Goal: Task Accomplishment & Management: Use online tool/utility

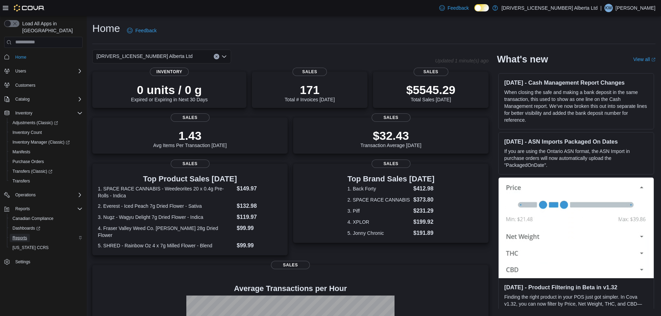
click at [18, 235] on span "Reports" at bounding box center [19, 238] width 15 height 6
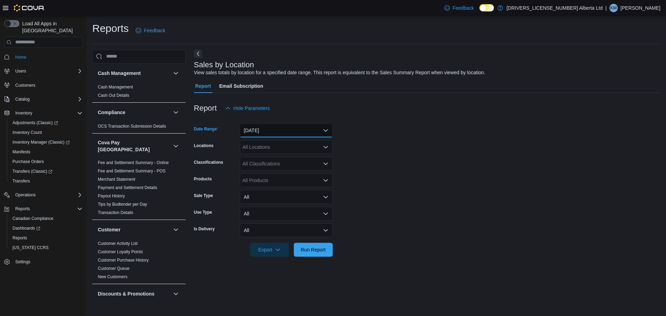
click at [258, 128] on button "[DATE]" at bounding box center [286, 131] width 93 height 14
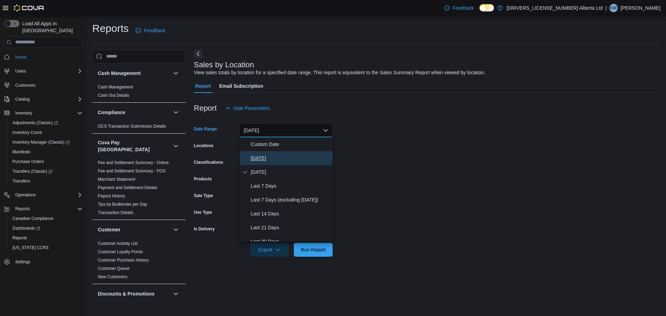
click at [273, 162] on span "[DATE]" at bounding box center [290, 158] width 79 height 8
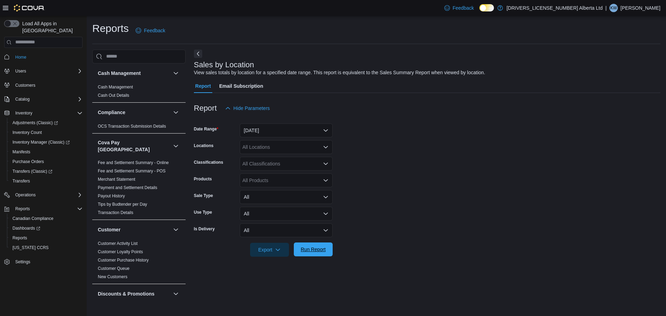
click at [318, 249] on span "Run Report" at bounding box center [313, 249] width 25 height 7
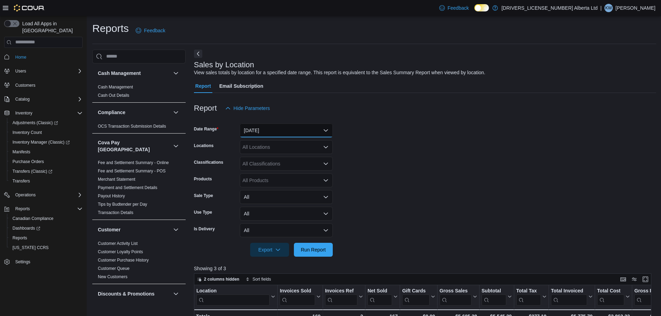
click at [295, 125] on button "[DATE]" at bounding box center [286, 131] width 93 height 14
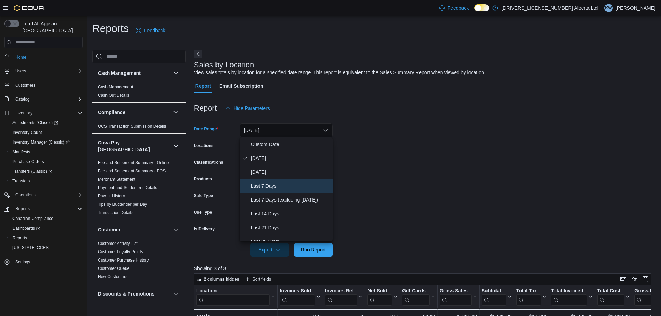
click at [280, 185] on span "Last 7 Days" at bounding box center [290, 186] width 79 height 8
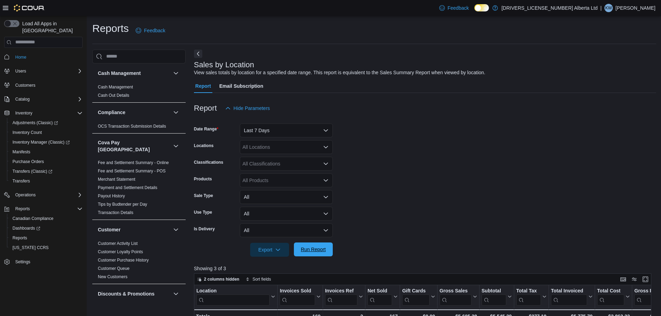
click at [320, 246] on span "Run Report" at bounding box center [313, 250] width 31 height 14
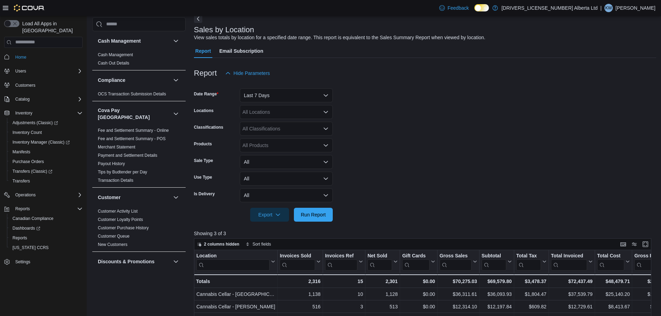
scroll to position [35, 0]
click at [300, 100] on button "Last 7 Days" at bounding box center [286, 96] width 93 height 14
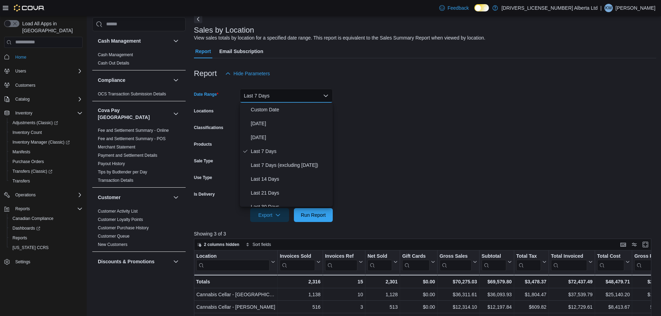
click at [407, 144] on form "Date Range Last 7 Days Locations All Locations Classifications All Classificati…" at bounding box center [425, 151] width 462 height 142
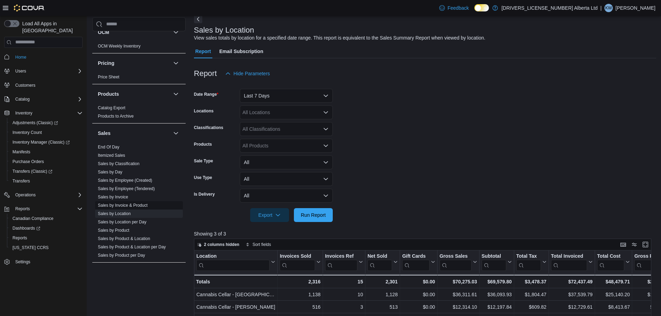
scroll to position [478, 0]
click at [145, 219] on link "Sales by Location per Day" at bounding box center [122, 221] width 49 height 5
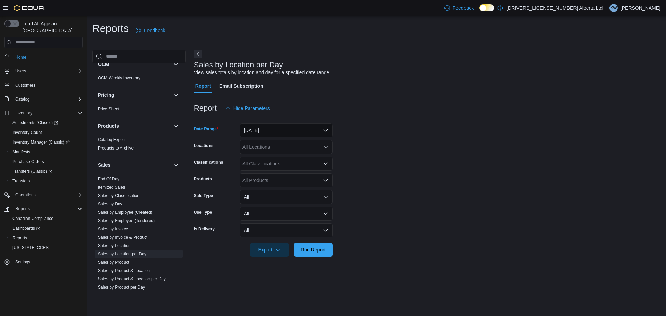
click at [301, 131] on button "[DATE]" at bounding box center [286, 131] width 93 height 14
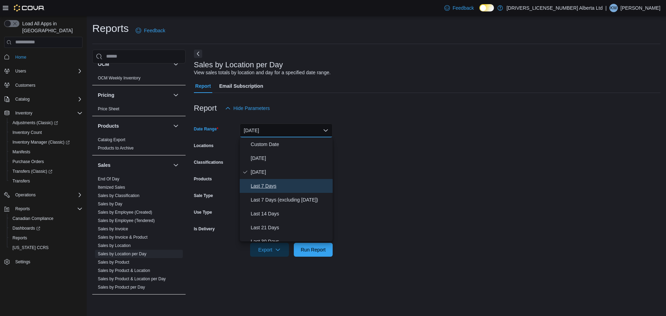
click at [295, 186] on span "Last 7 Days" at bounding box center [290, 186] width 79 height 8
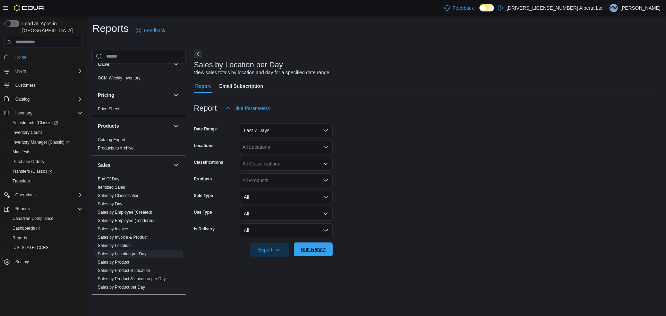
click at [321, 248] on span "Run Report" at bounding box center [313, 249] width 25 height 7
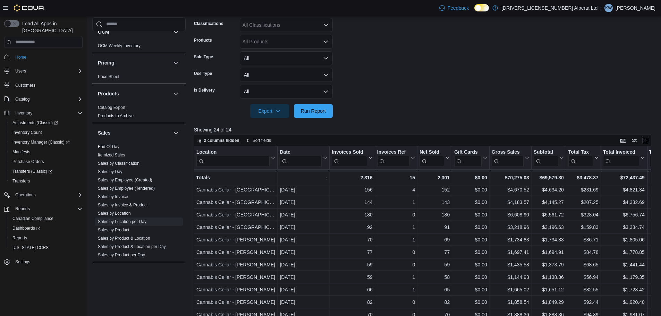
scroll to position [100, 0]
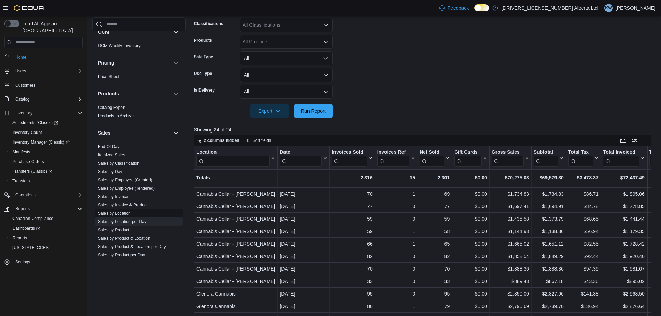
click at [133, 209] on span "Sales by Location" at bounding box center [139, 213] width 88 height 8
click at [128, 211] on link "Sales by Location" at bounding box center [114, 213] width 33 height 5
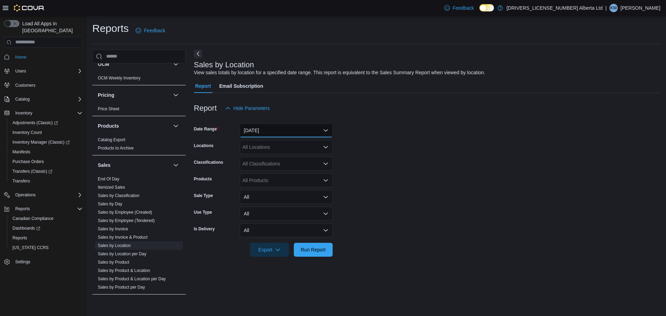
click at [287, 132] on button "[DATE]" at bounding box center [286, 131] width 93 height 14
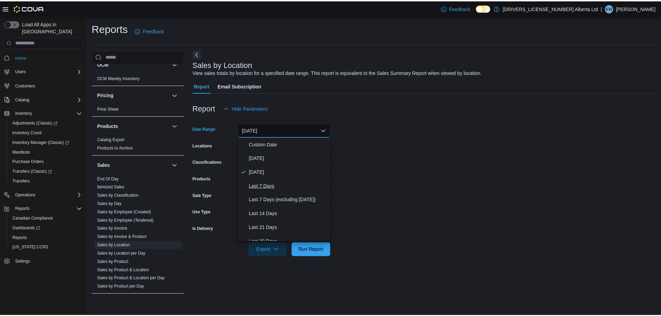
scroll to position [104, 0]
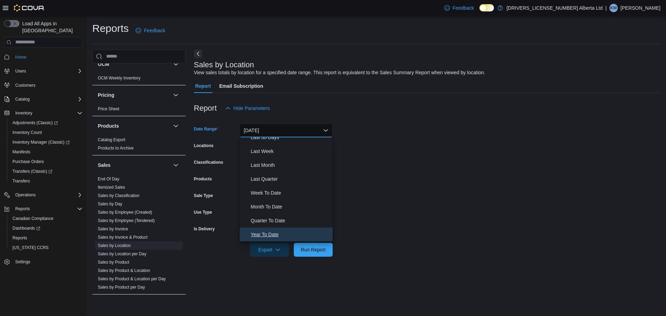
click at [284, 238] on span "Year To Date" at bounding box center [290, 234] width 79 height 8
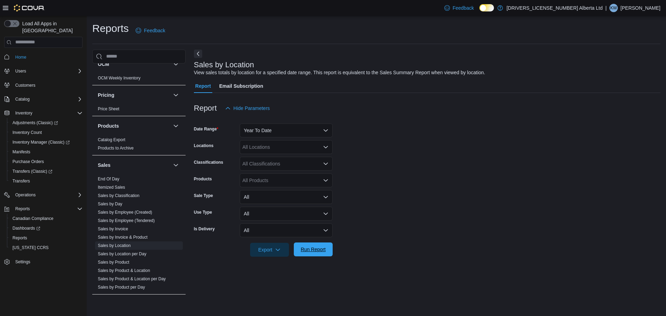
click at [324, 251] on span "Run Report" at bounding box center [313, 249] width 25 height 7
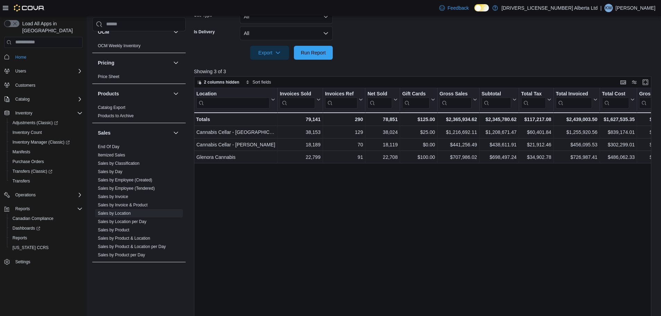
scroll to position [215, 0]
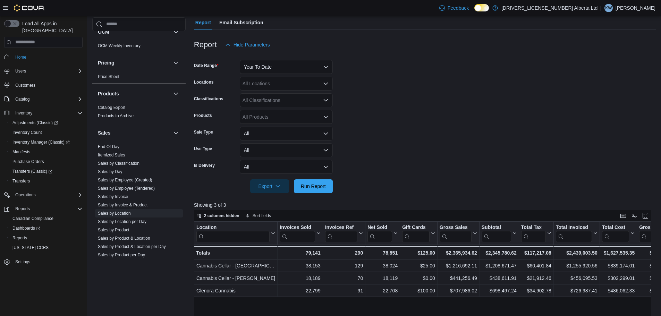
scroll to position [146, 0]
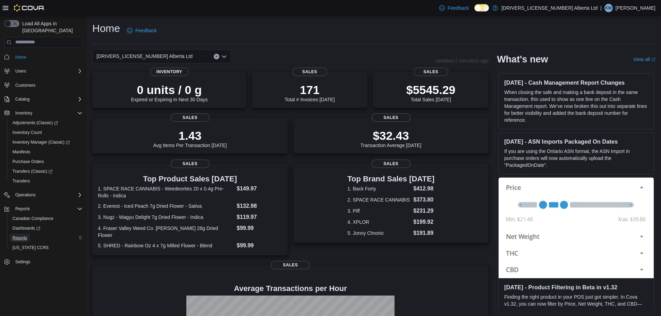
click at [26, 235] on span "Reports" at bounding box center [19, 238] width 15 height 6
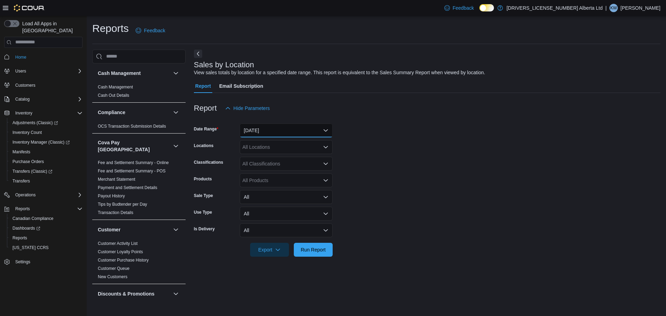
click at [261, 131] on button "[DATE]" at bounding box center [286, 131] width 93 height 14
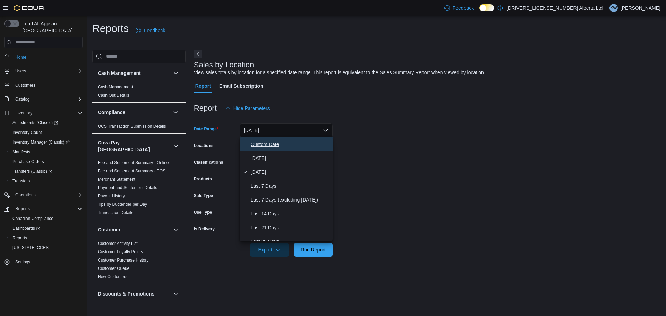
click at [264, 145] on span "Custom Date" at bounding box center [290, 144] width 79 height 8
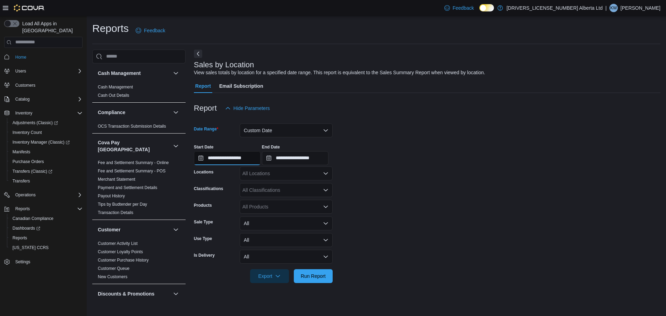
click at [235, 161] on input "**********" at bounding box center [227, 158] width 67 height 14
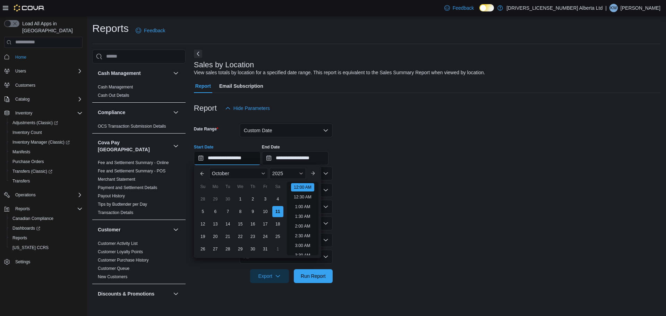
scroll to position [22, 0]
click at [290, 170] on div "2025" at bounding box center [288, 173] width 36 height 11
click at [284, 238] on div "2024" at bounding box center [288, 239] width 34 height 8
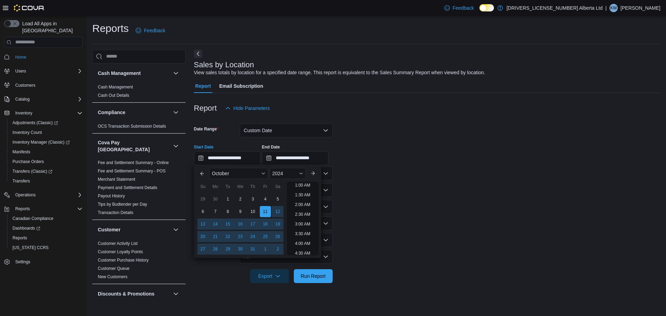
scroll to position [1, 0]
click at [202, 179] on button "Previous Month" at bounding box center [202, 173] width 11 height 11
click at [200, 175] on button "Previous Month" at bounding box center [202, 173] width 11 height 11
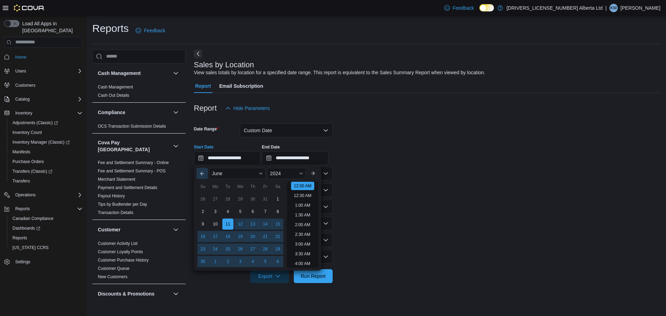
click at [200, 175] on button "Previous Month" at bounding box center [202, 173] width 11 height 11
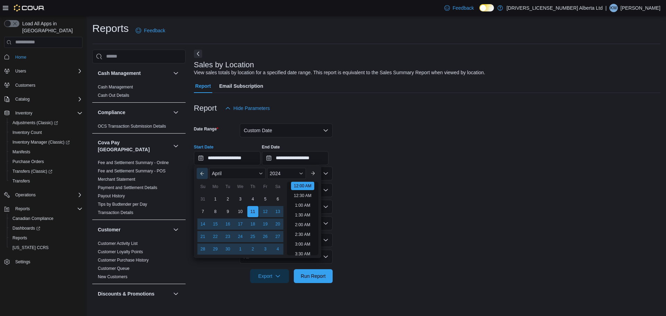
click at [200, 175] on button "Previous Month" at bounding box center [202, 173] width 11 height 11
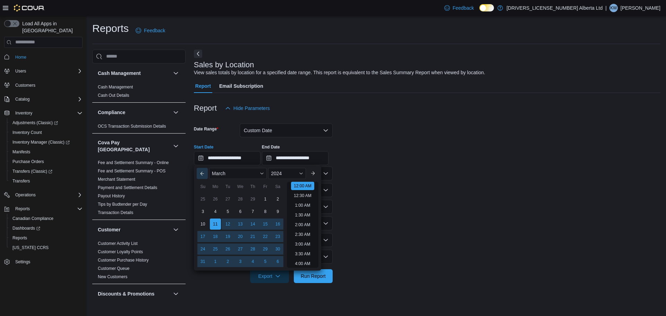
click at [200, 175] on button "Previous Month" at bounding box center [202, 173] width 11 height 11
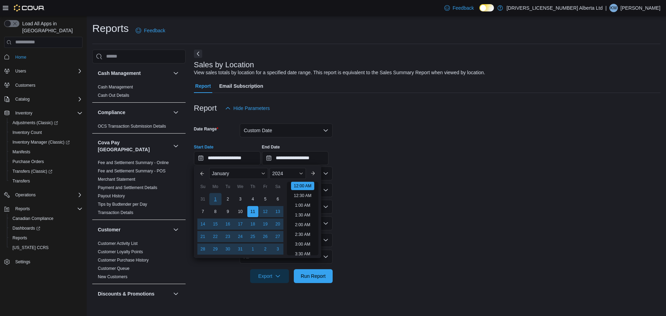
click at [217, 201] on div "1" at bounding box center [215, 199] width 12 height 12
type input "**********"
click at [329, 157] on input "**********" at bounding box center [295, 158] width 67 height 14
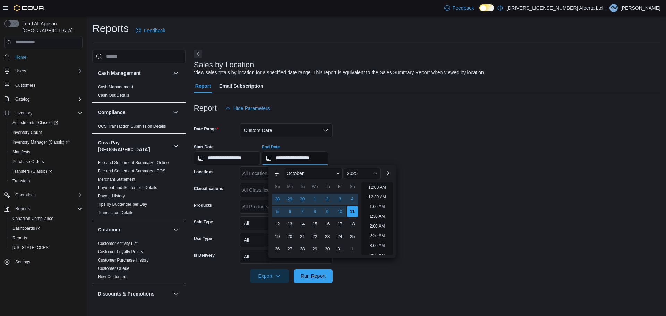
scroll to position [394, 0]
click at [378, 174] on span "Button. Open the year selector. 2025 is currently selected." at bounding box center [376, 173] width 4 height 4
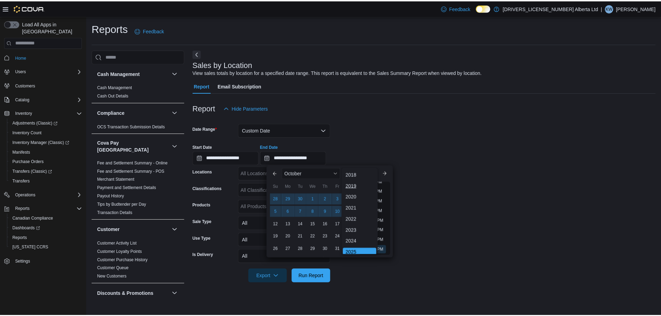
scroll to position [2, 0]
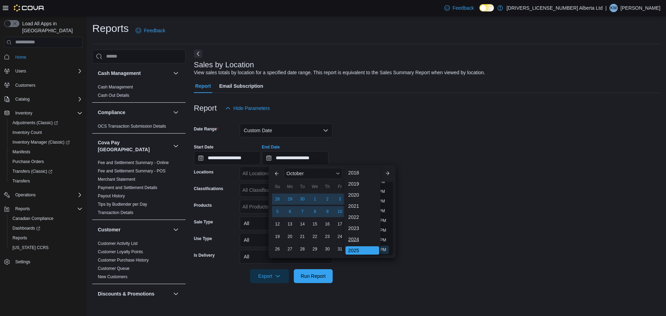
click at [366, 241] on div "2024" at bounding box center [363, 239] width 34 height 8
click at [463, 194] on form "**********" at bounding box center [427, 199] width 467 height 168
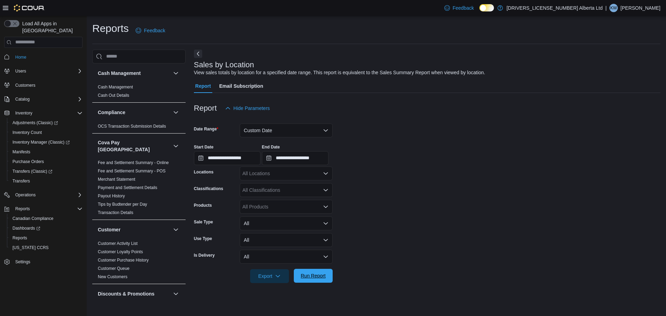
click at [310, 274] on span "Run Report" at bounding box center [313, 275] width 25 height 7
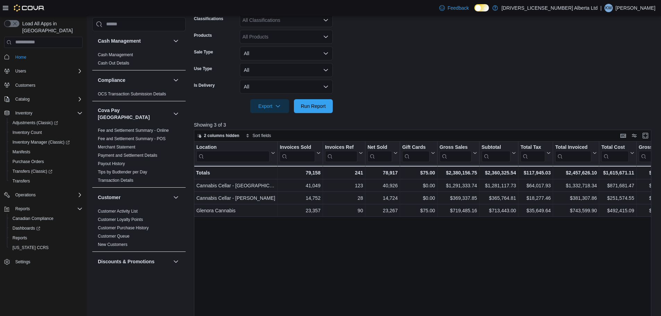
scroll to position [103, 0]
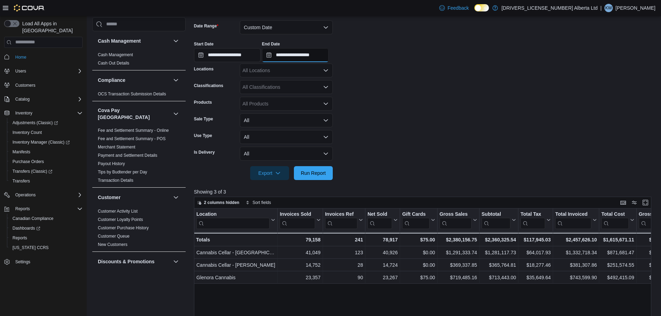
click at [328, 54] on input "**********" at bounding box center [295, 55] width 67 height 14
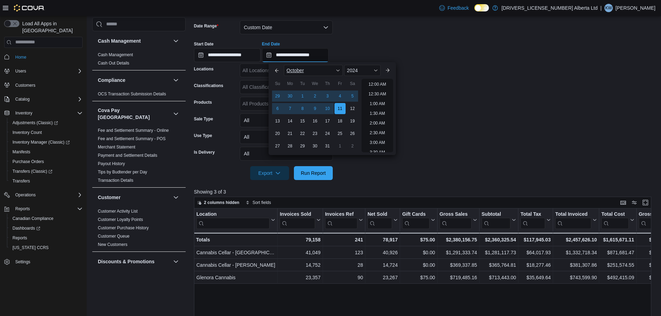
scroll to position [394, 0]
click at [388, 71] on button "Next month" at bounding box center [387, 70] width 11 height 11
click at [308, 145] on div "31" at bounding box center [302, 146] width 12 height 12
type input "**********"
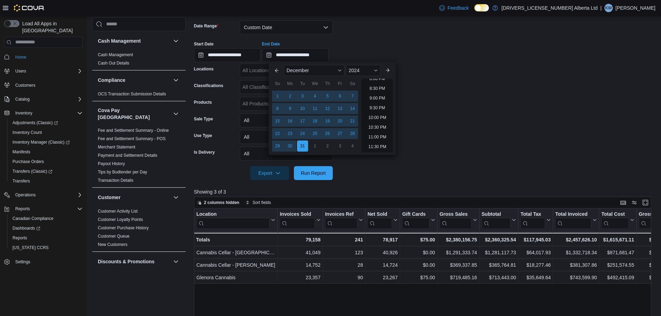
click at [426, 169] on form "**********" at bounding box center [425, 96] width 462 height 168
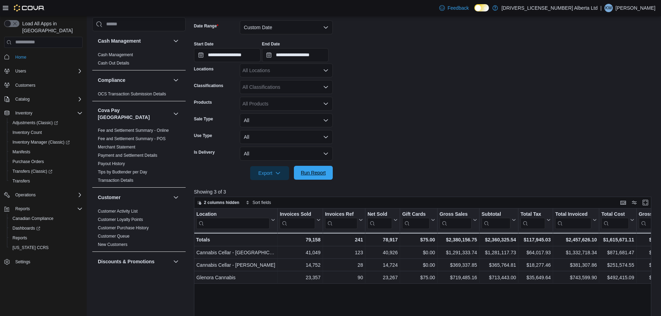
click at [315, 176] on span "Run Report" at bounding box center [313, 173] width 31 height 14
